Goal: Navigation & Orientation: Find specific page/section

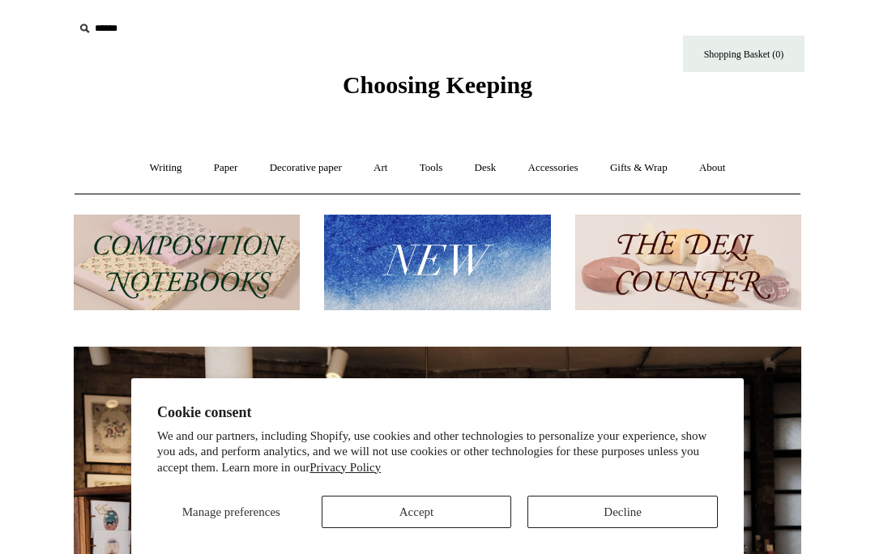
click at [638, 172] on link "Gifts & Wrap +" at bounding box center [639, 168] width 87 height 43
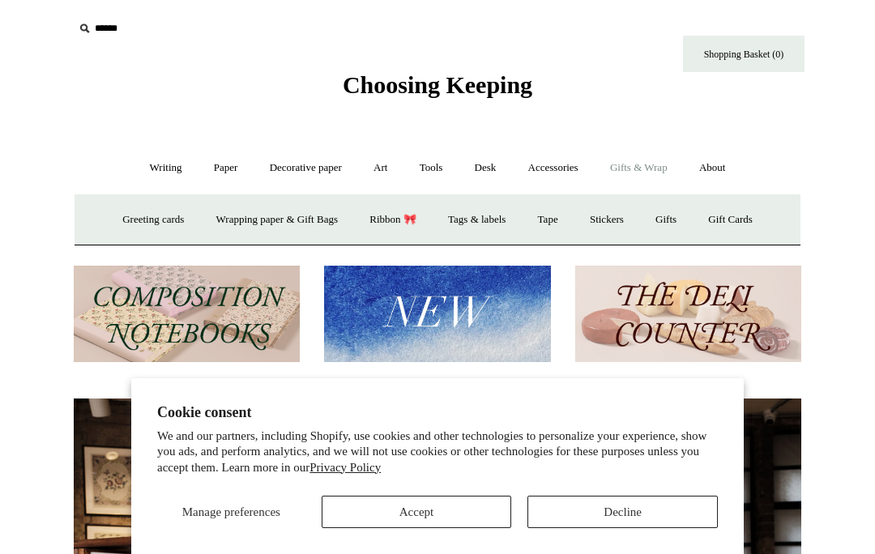
click at [681, 223] on link "Gifts +" at bounding box center [666, 220] width 50 height 43
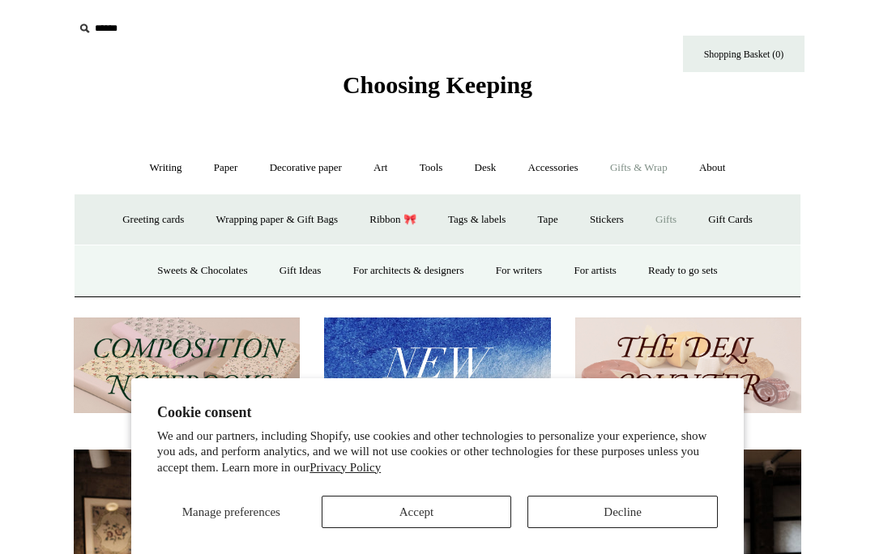
click at [293, 278] on link "Gift Ideas" at bounding box center [300, 271] width 71 height 43
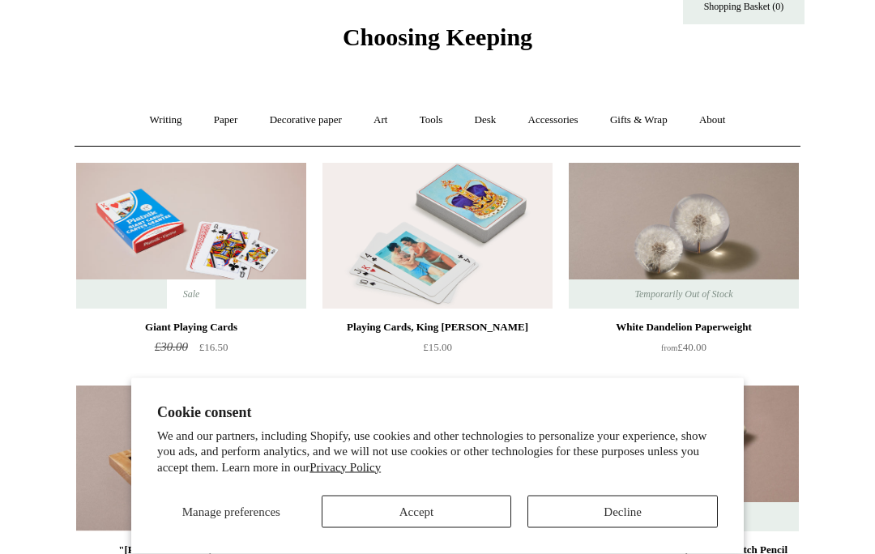
scroll to position [48, 0]
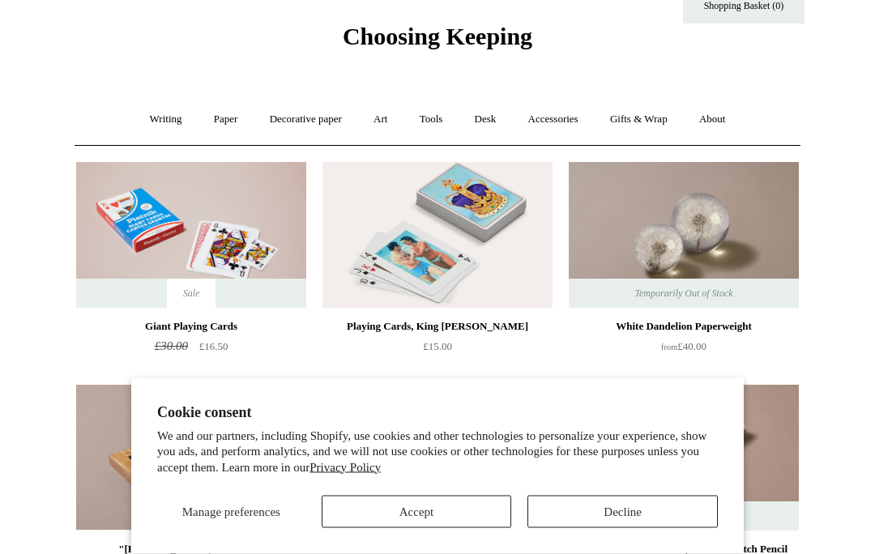
click at [647, 528] on button "Decline" at bounding box center [622, 512] width 190 height 32
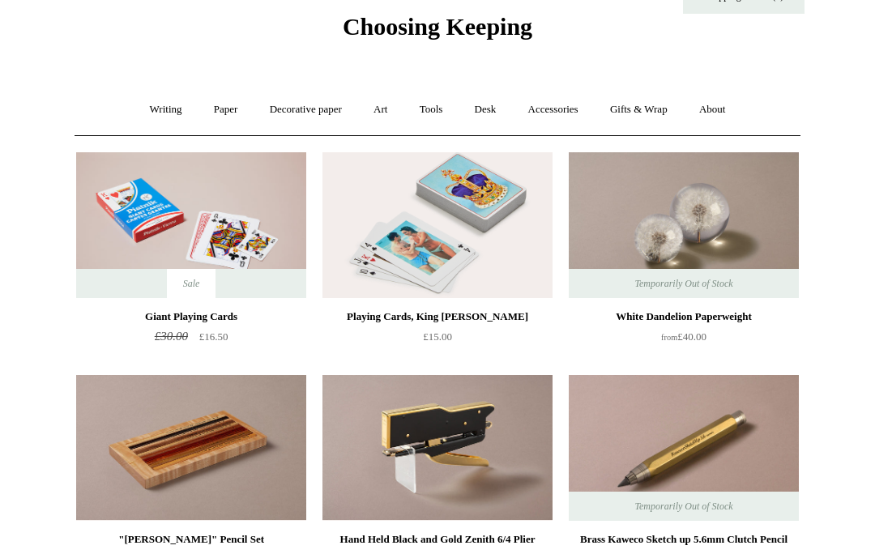
scroll to position [0, 0]
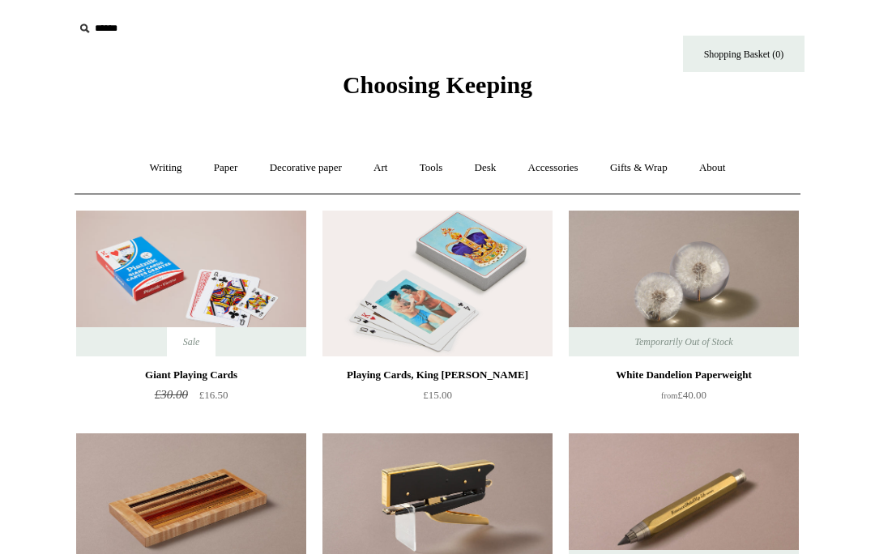
click at [511, 173] on link "Desk +" at bounding box center [485, 168] width 51 height 43
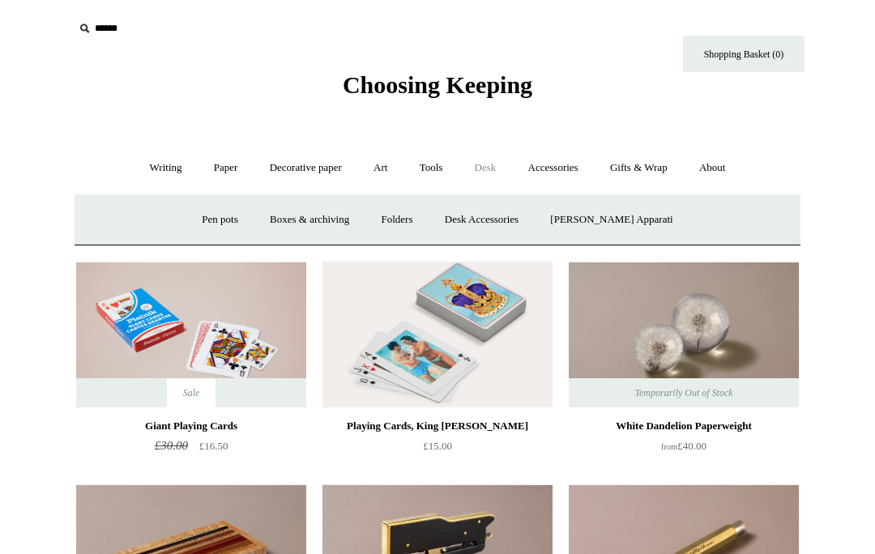
click at [237, 223] on link "Pen pots" at bounding box center [219, 220] width 65 height 43
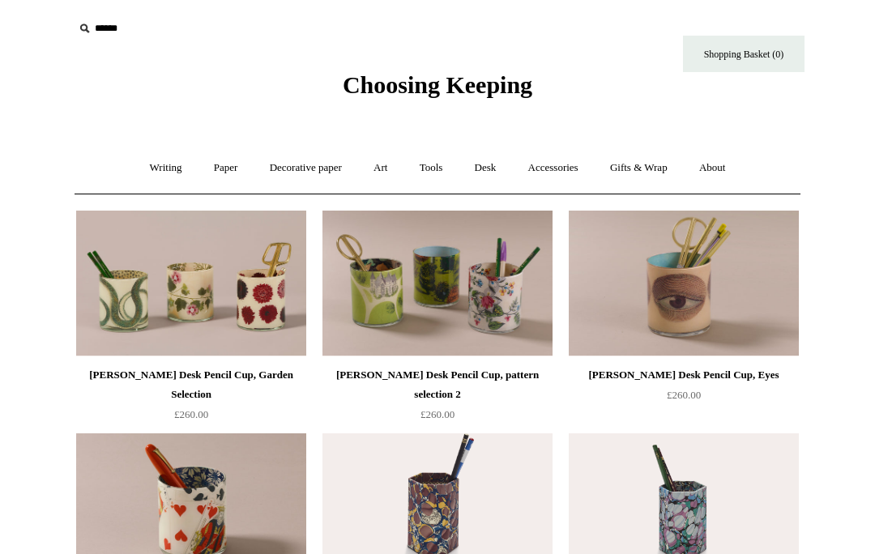
click at [153, 166] on link "Writing +" at bounding box center [166, 168] width 62 height 43
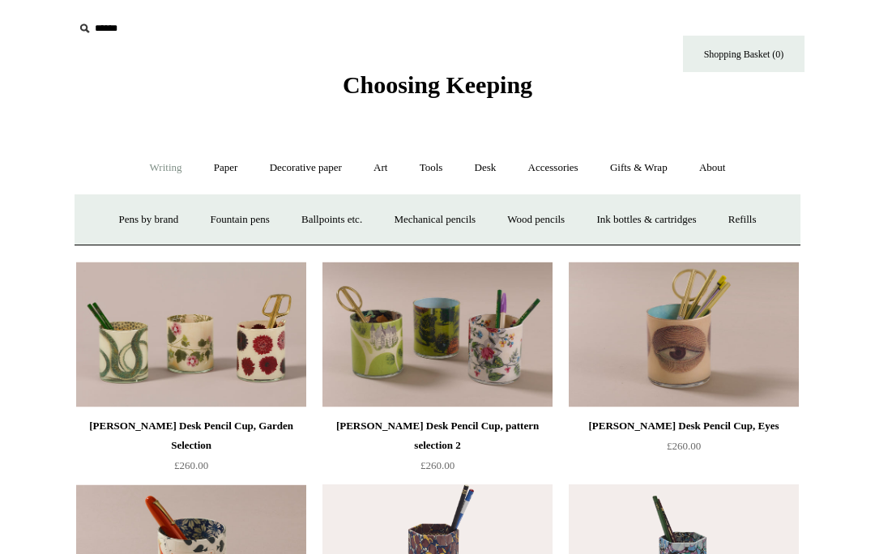
click at [254, 224] on link "Fountain pens +" at bounding box center [239, 220] width 88 height 43
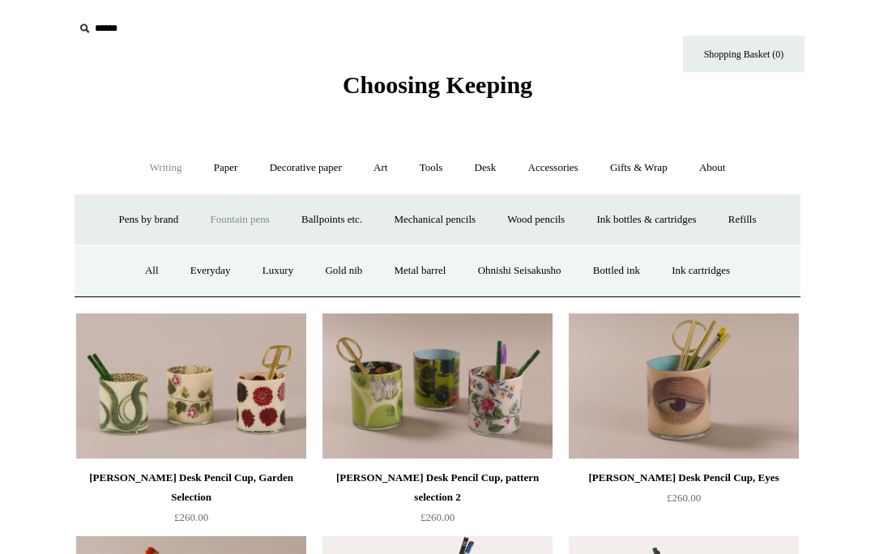
click at [199, 276] on link "Everyday" at bounding box center [211, 271] width 70 height 43
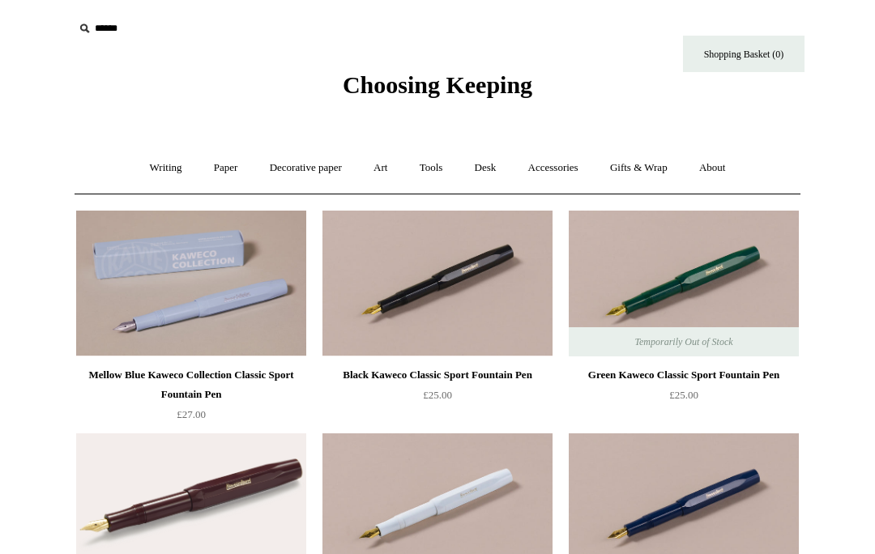
click at [377, 170] on link "Art +" at bounding box center [380, 168] width 43 height 43
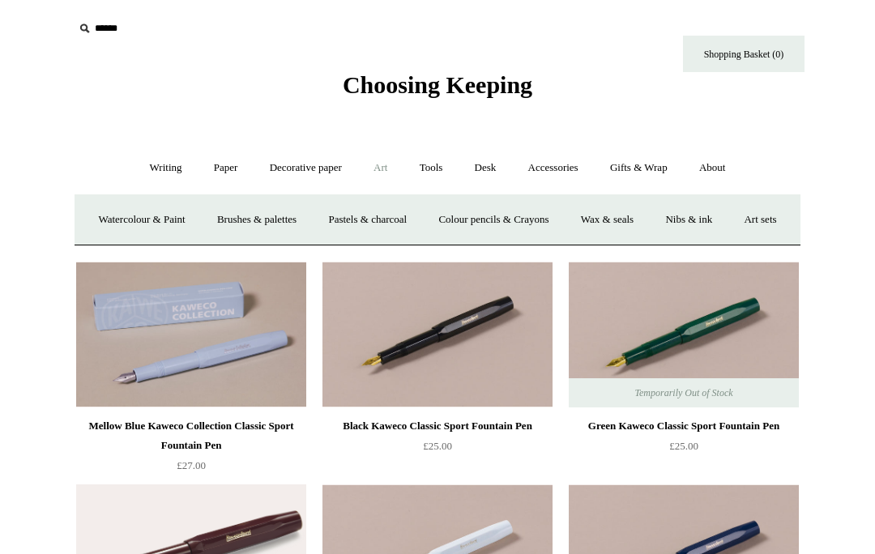
click at [429, 173] on link "Tools +" at bounding box center [431, 168] width 53 height 43
click at [146, 165] on link "Writing +" at bounding box center [166, 168] width 62 height 43
click at [665, 215] on link "Ink bottles & cartridges +" at bounding box center [646, 220] width 129 height 43
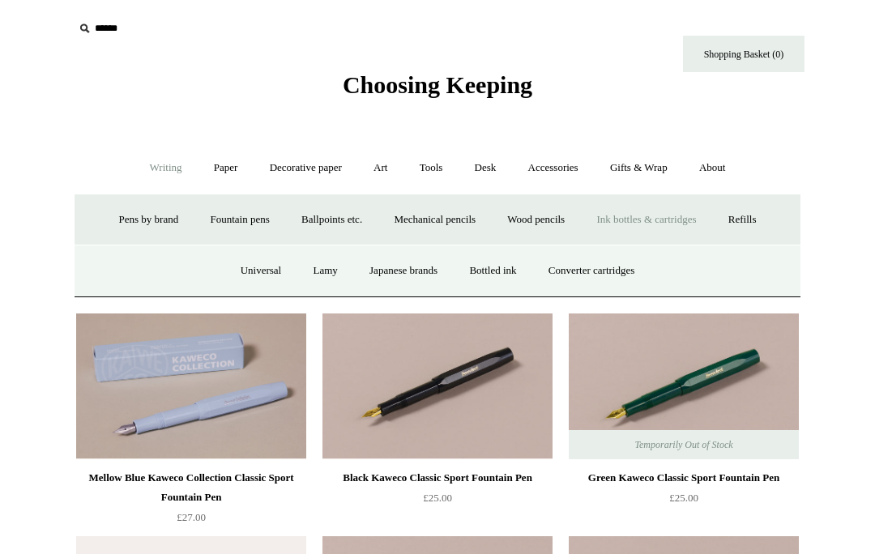
click at [495, 273] on link "Bottled ink" at bounding box center [493, 271] width 76 height 43
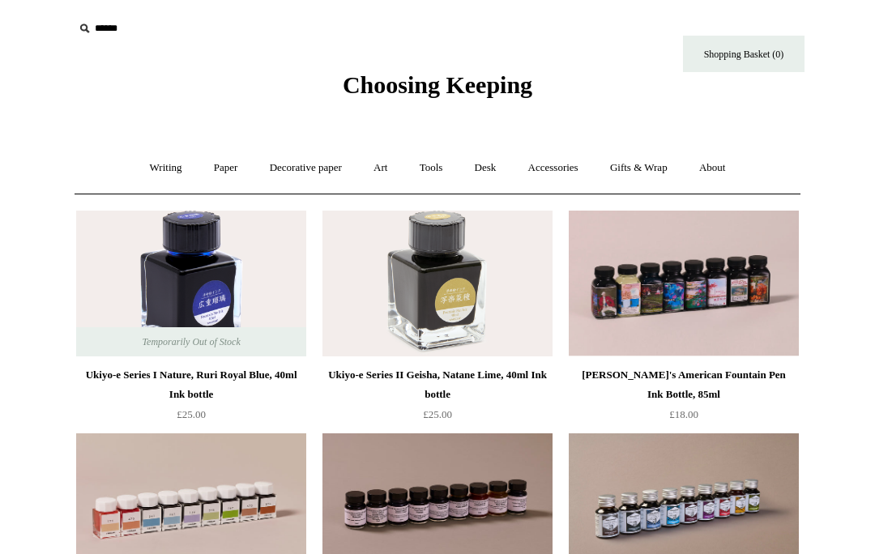
click at [156, 166] on link "Writing +" at bounding box center [166, 168] width 62 height 43
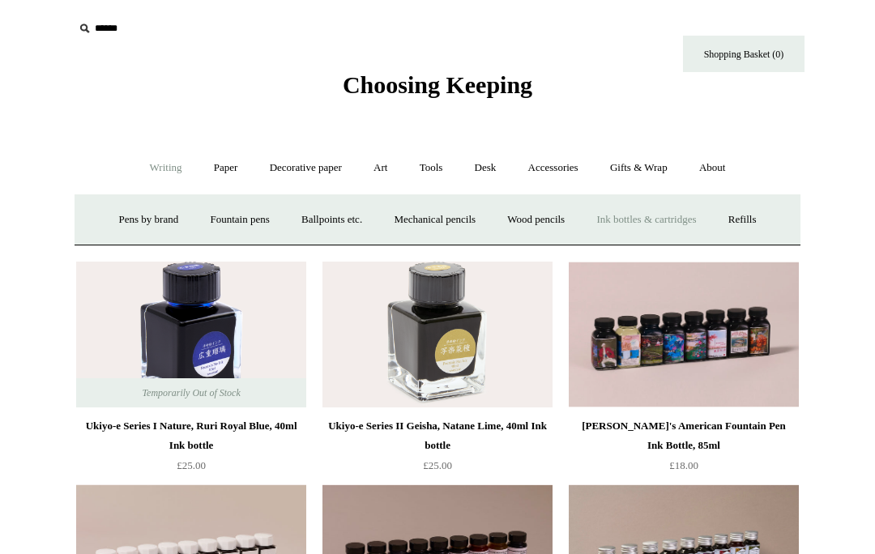
click at [761, 219] on link "Refills +" at bounding box center [743, 220] width 58 height 43
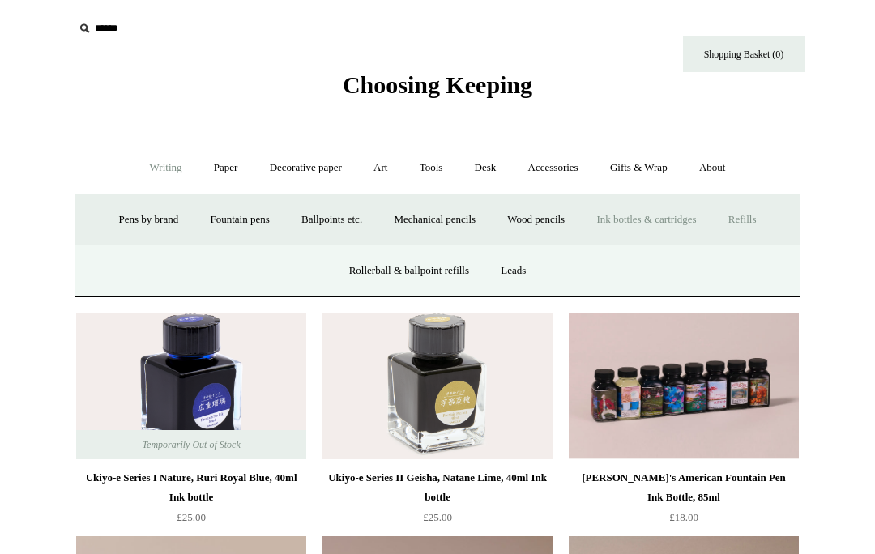
click at [236, 221] on link "Fountain pens +" at bounding box center [239, 220] width 88 height 43
click at [337, 217] on link "Ballpoints etc. +" at bounding box center [332, 220] width 90 height 43
click at [291, 263] on link "Everyday & disposable" at bounding box center [331, 271] width 127 height 43
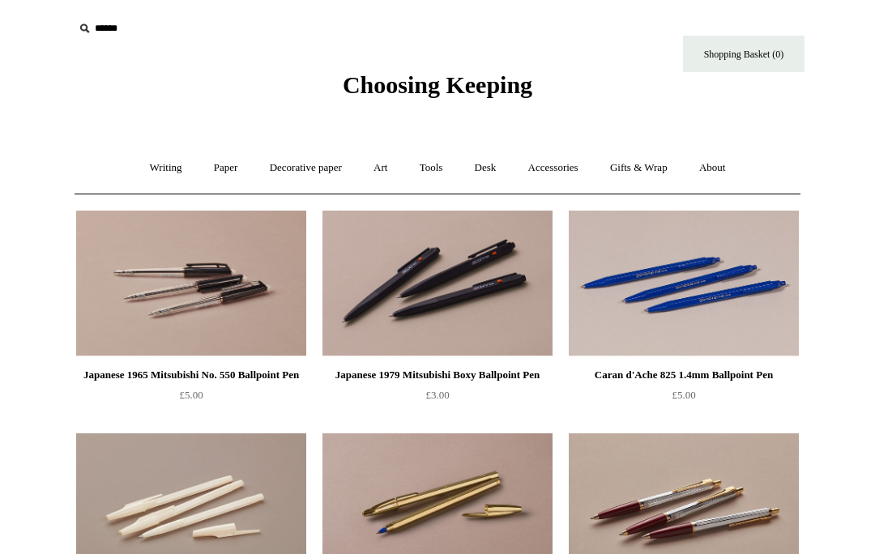
click at [282, 160] on link "Decorative paper +" at bounding box center [305, 168] width 101 height 43
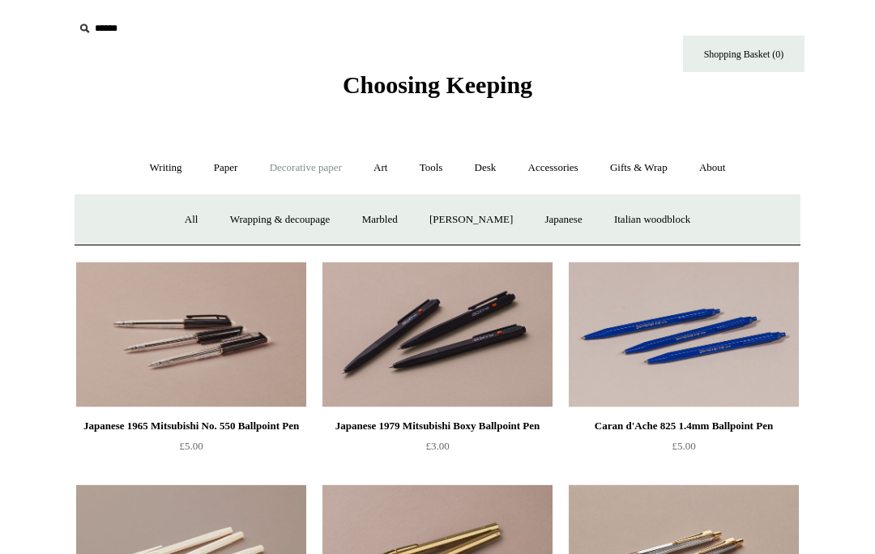
click at [221, 173] on link "Paper +" at bounding box center [225, 168] width 53 height 43
click at [195, 216] on link "Notebooks +" at bounding box center [210, 220] width 75 height 43
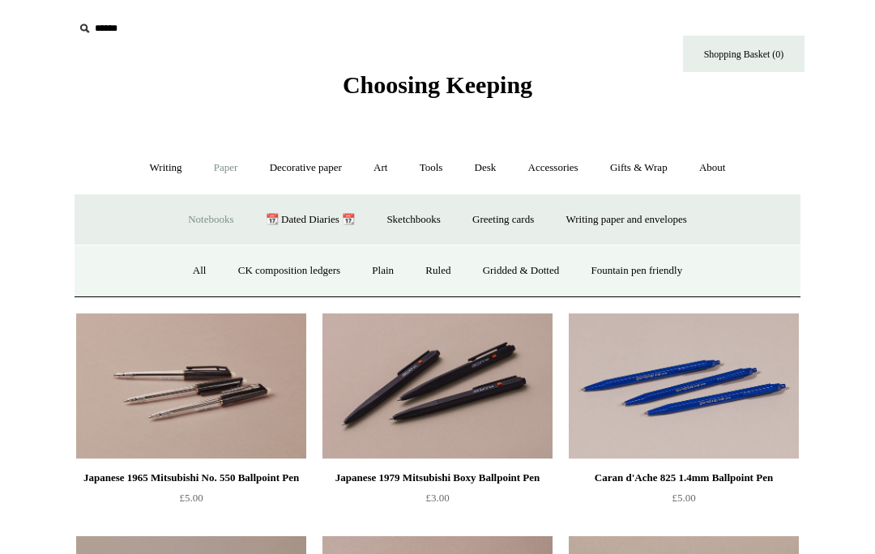
click at [185, 263] on link "All" at bounding box center [199, 271] width 43 height 43
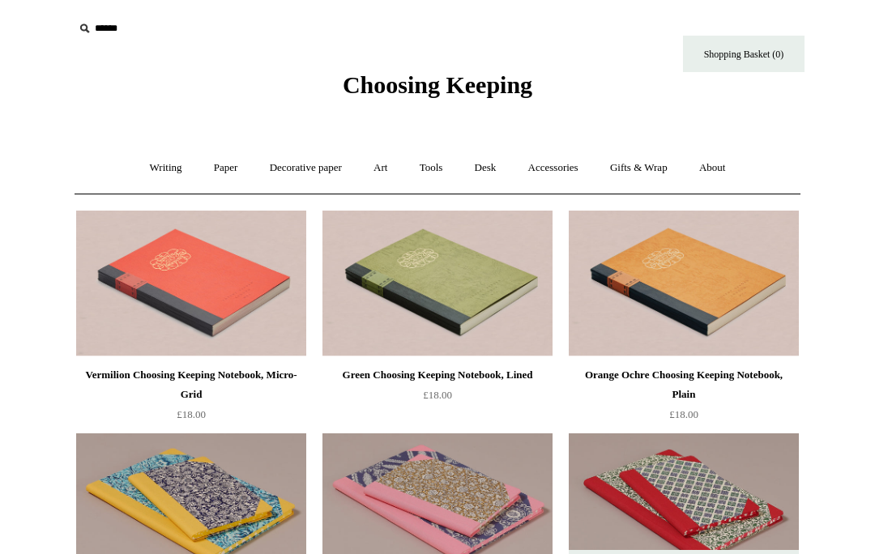
click at [216, 169] on link "Paper +" at bounding box center [225, 168] width 53 height 43
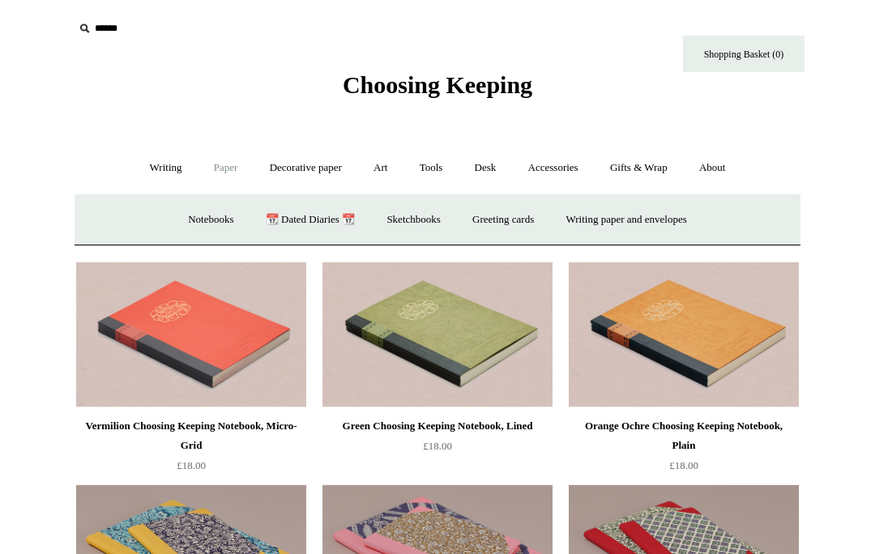
click at [321, 221] on link "📆 Dated Diaries 📆" at bounding box center [310, 220] width 118 height 43
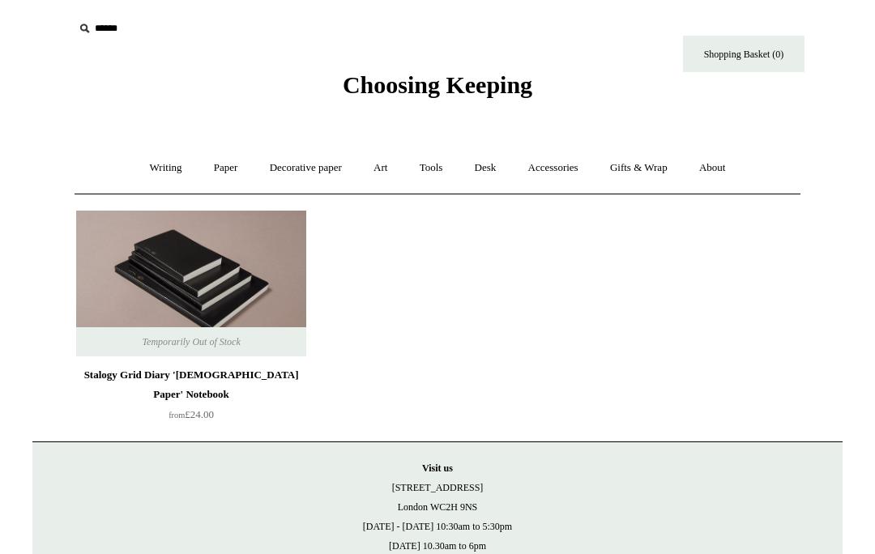
click at [220, 169] on link "Paper +" at bounding box center [225, 168] width 53 height 43
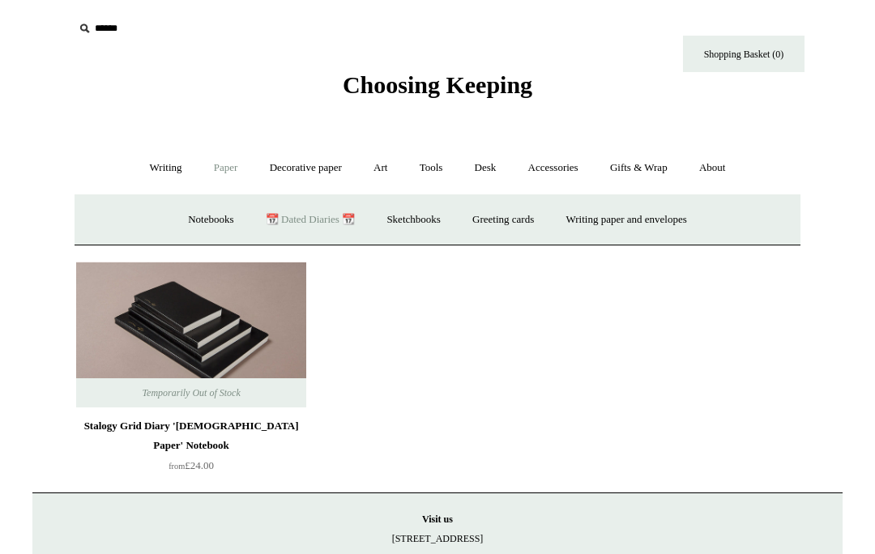
click at [622, 226] on link "Writing paper and envelopes +" at bounding box center [627, 220] width 150 height 43
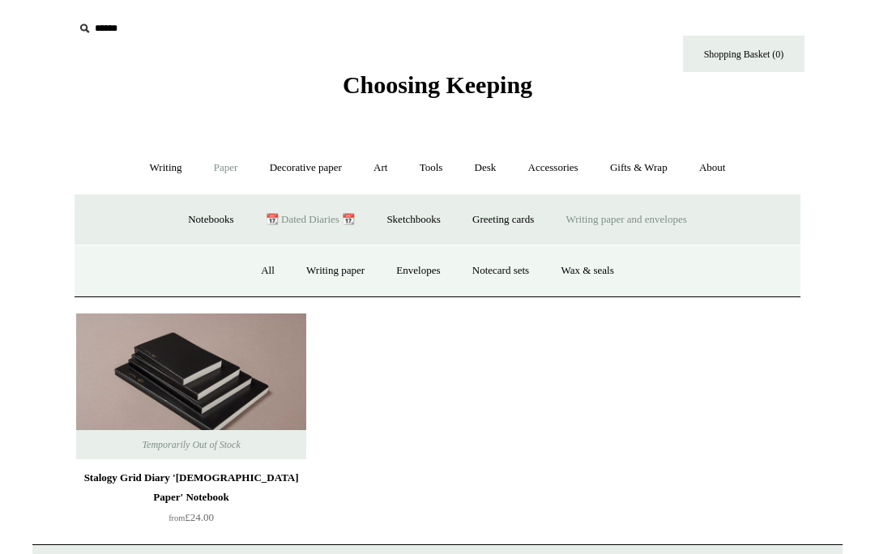
click at [527, 223] on link "Greeting cards +" at bounding box center [503, 220] width 91 height 43
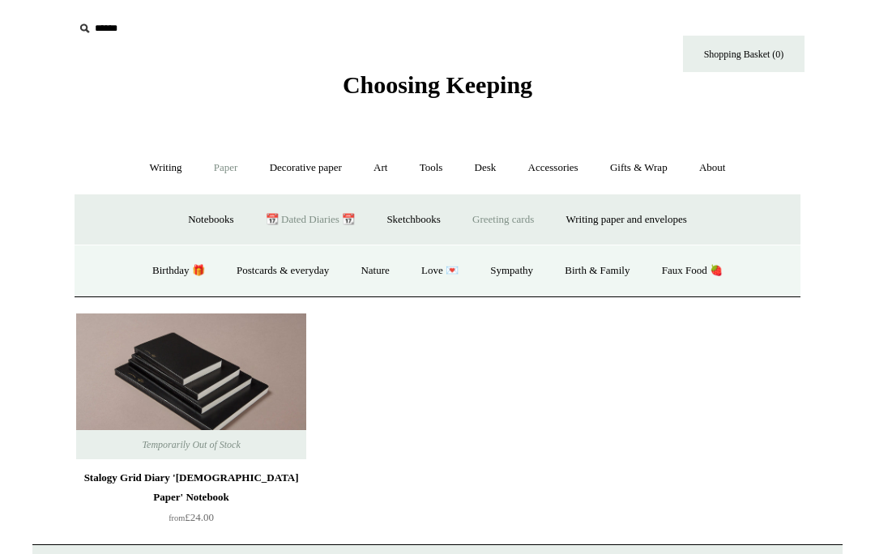
click at [208, 217] on link "Notebooks +" at bounding box center [210, 220] width 75 height 43
click at [636, 263] on link "Fountain pen friendly" at bounding box center [637, 271] width 121 height 43
